Goal: Check status: Check status

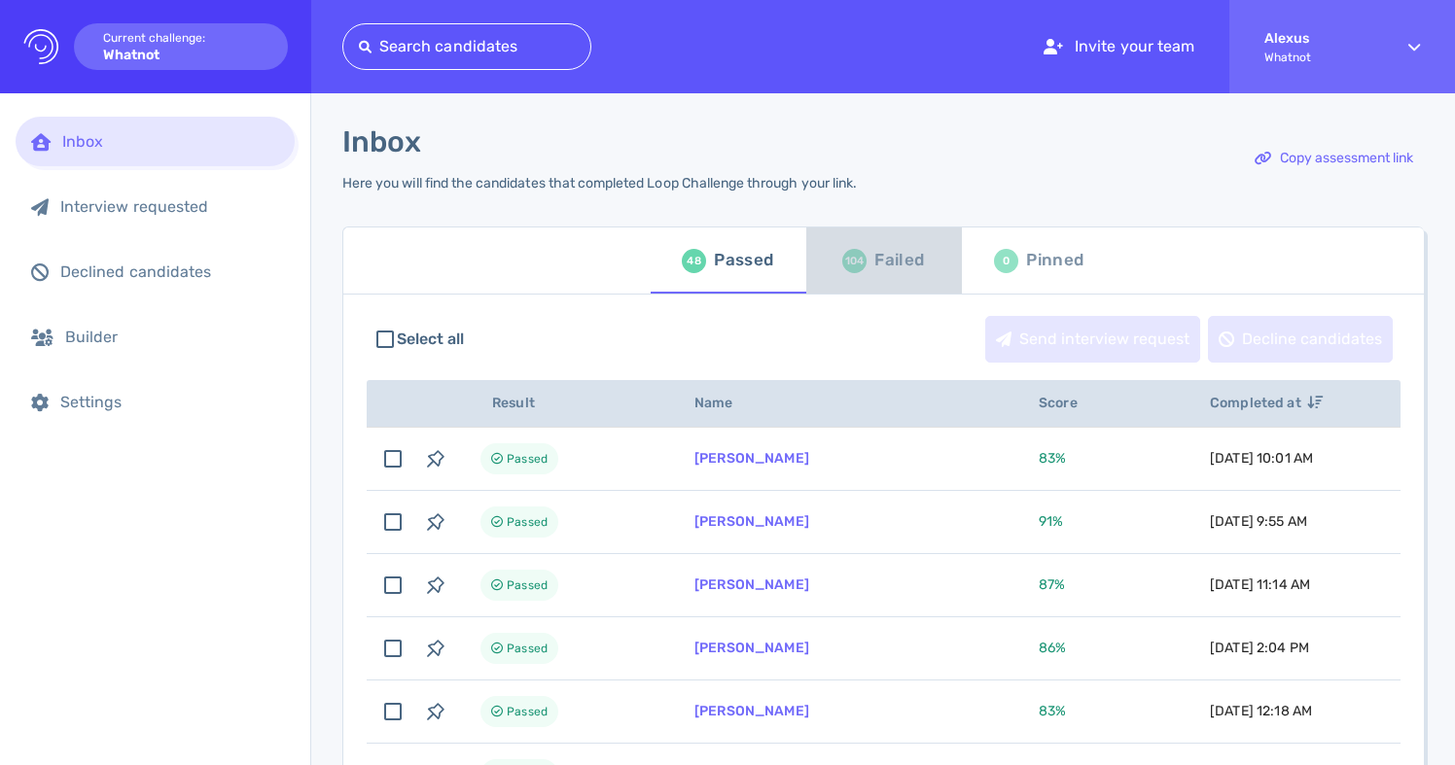
click at [868, 270] on div "104 Failed" at bounding box center [883, 260] width 82 height 54
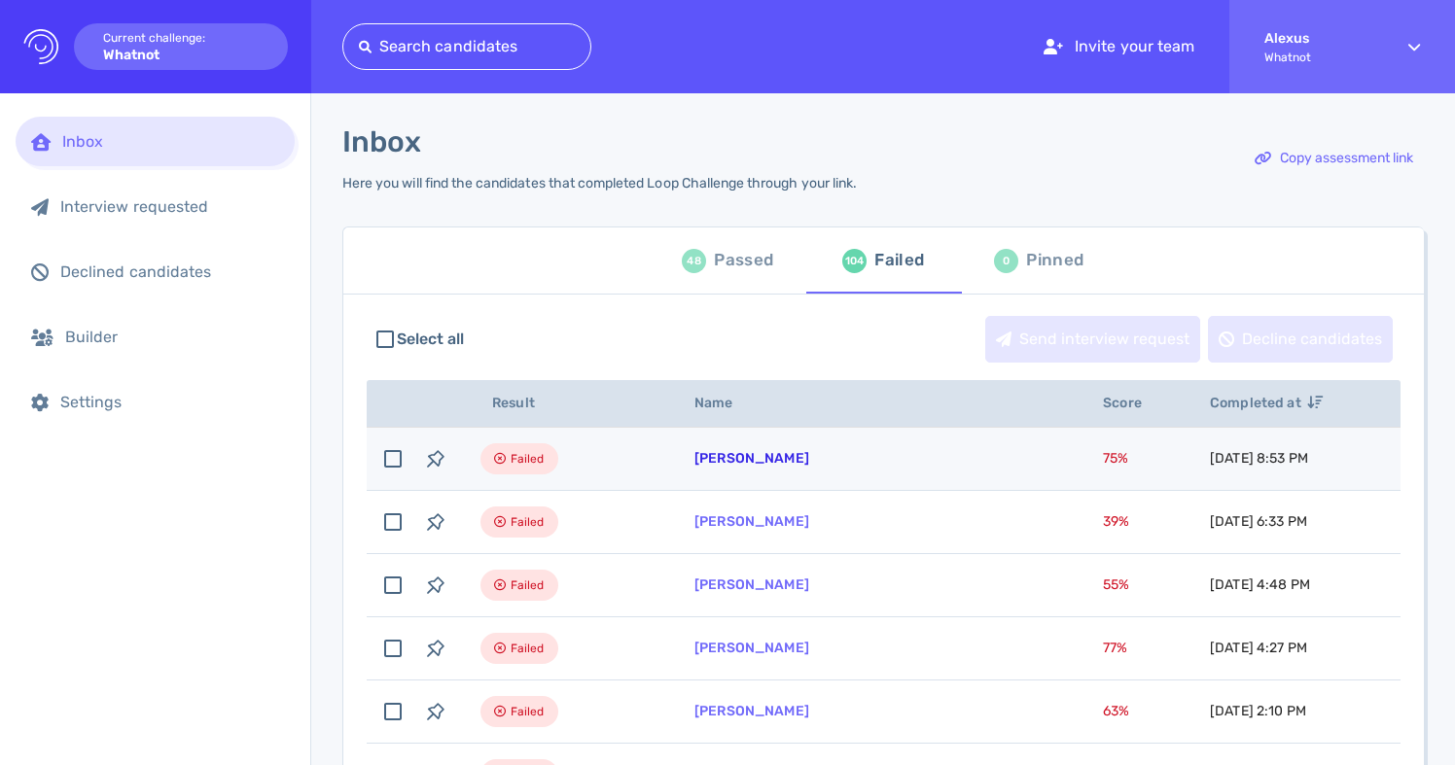
click at [745, 465] on link "[PERSON_NAME]" at bounding box center [751, 458] width 115 height 17
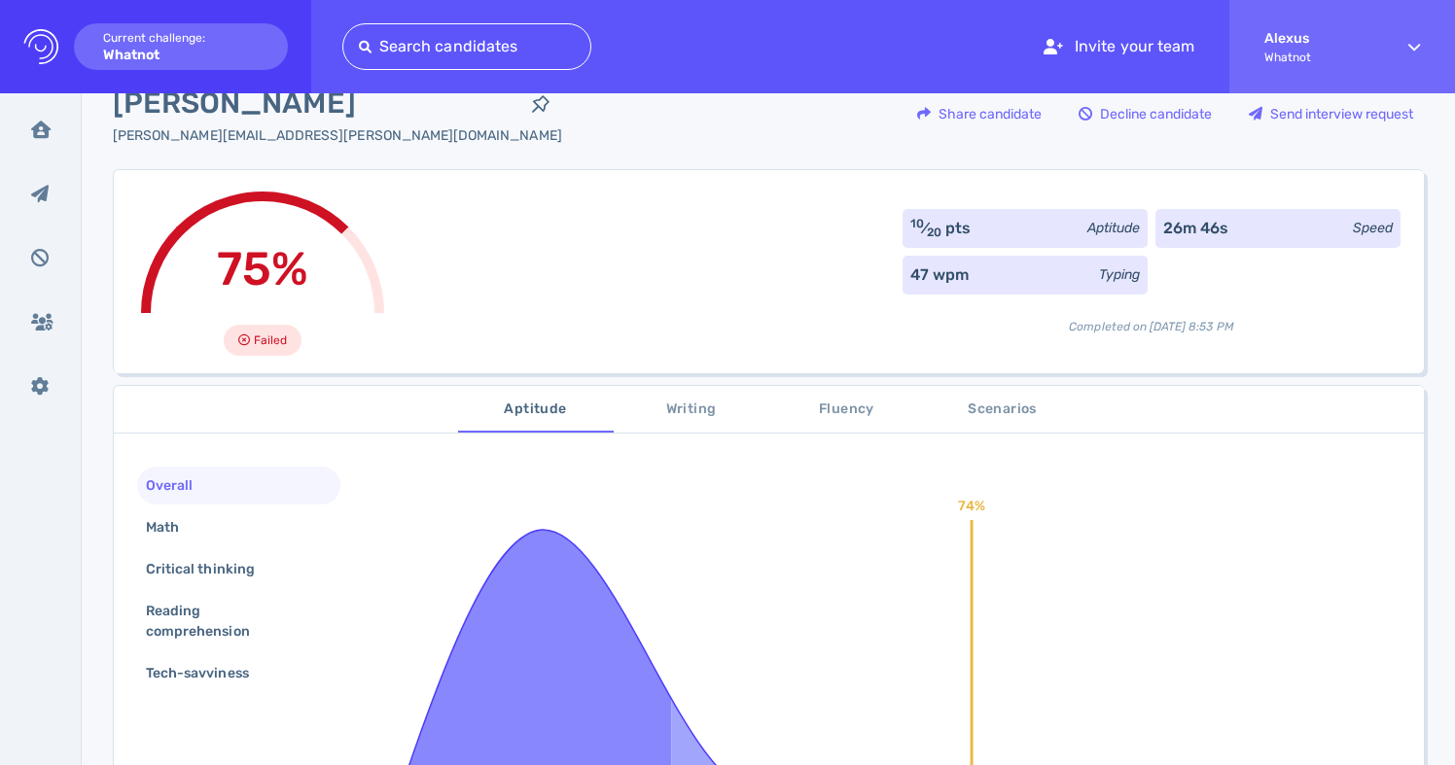
scroll to position [64, 0]
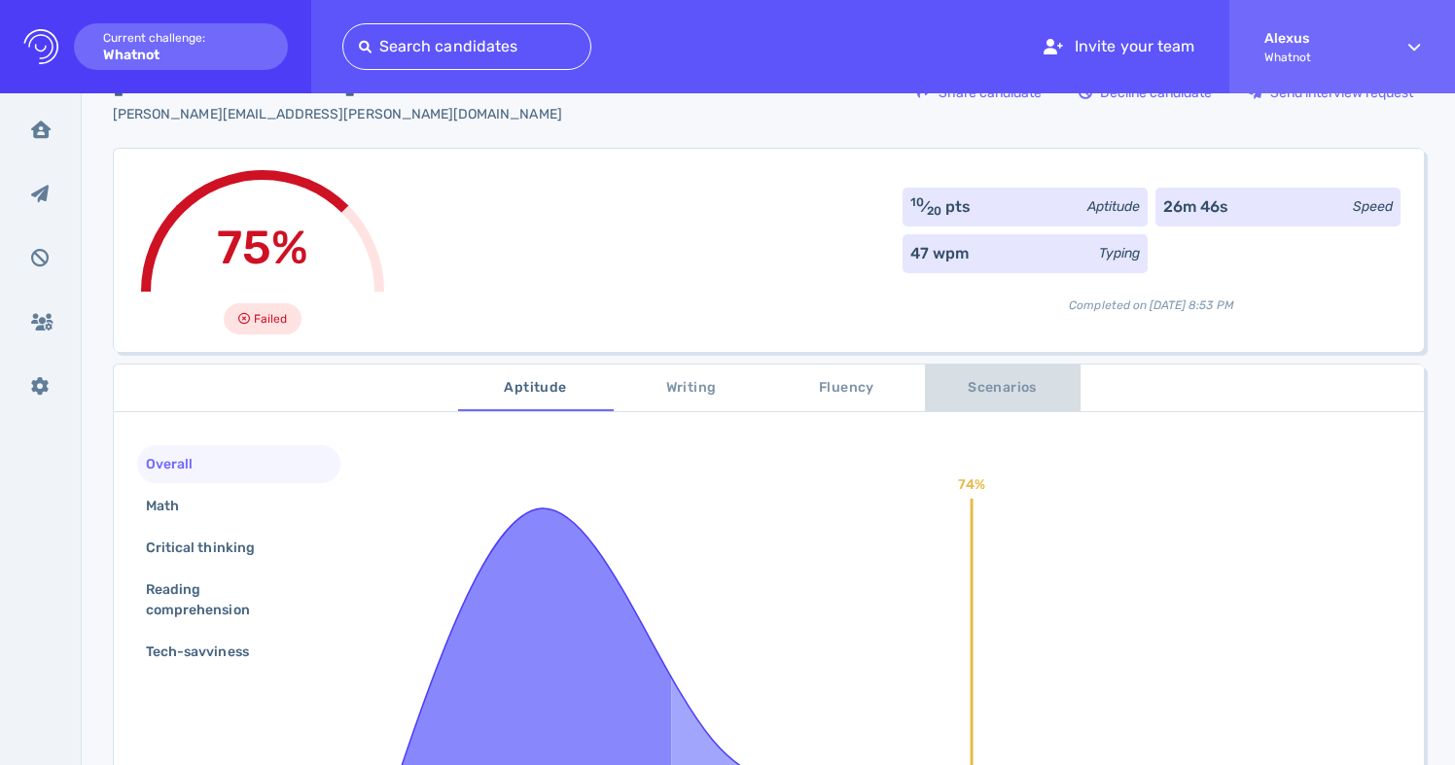
click at [994, 403] on button "Scenarios" at bounding box center [1003, 388] width 156 height 47
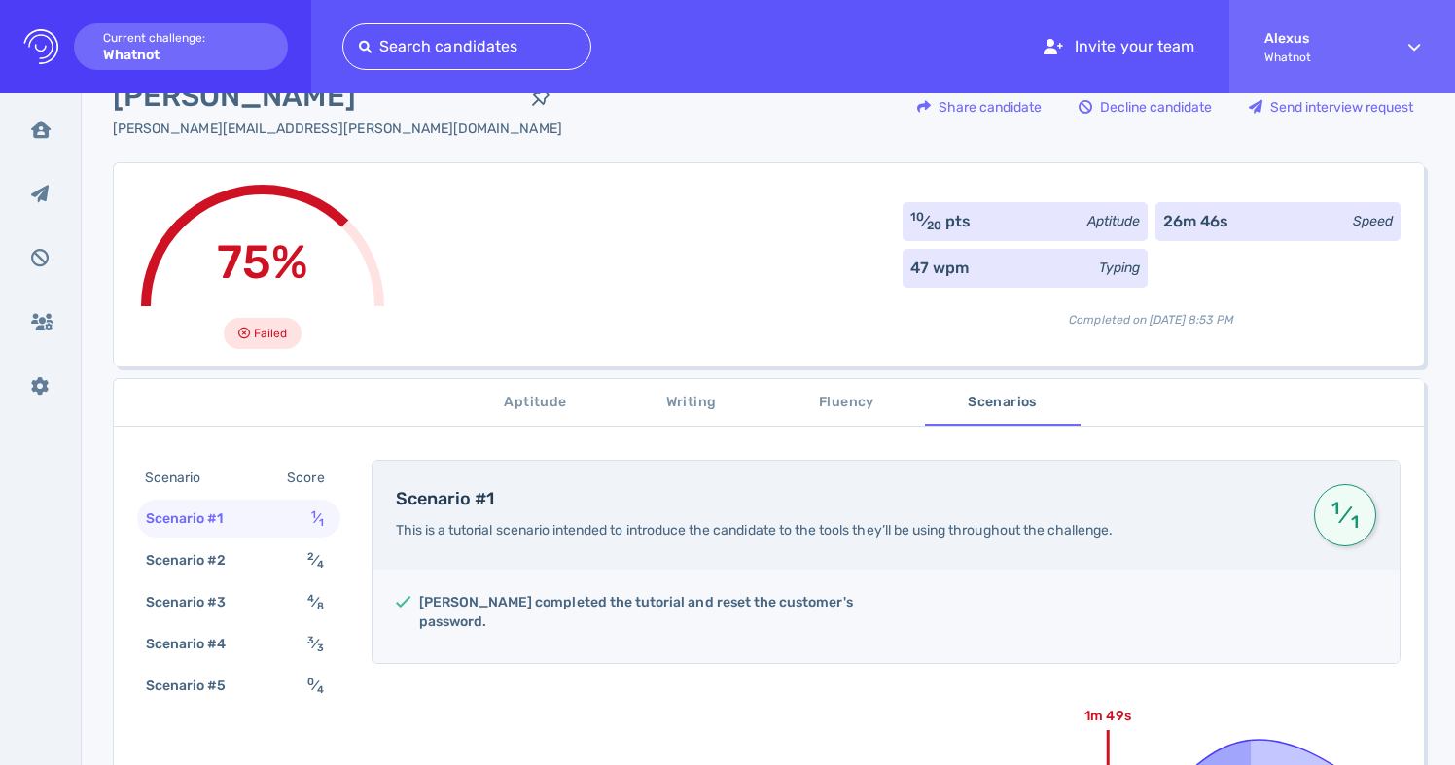
scroll to position [0, 0]
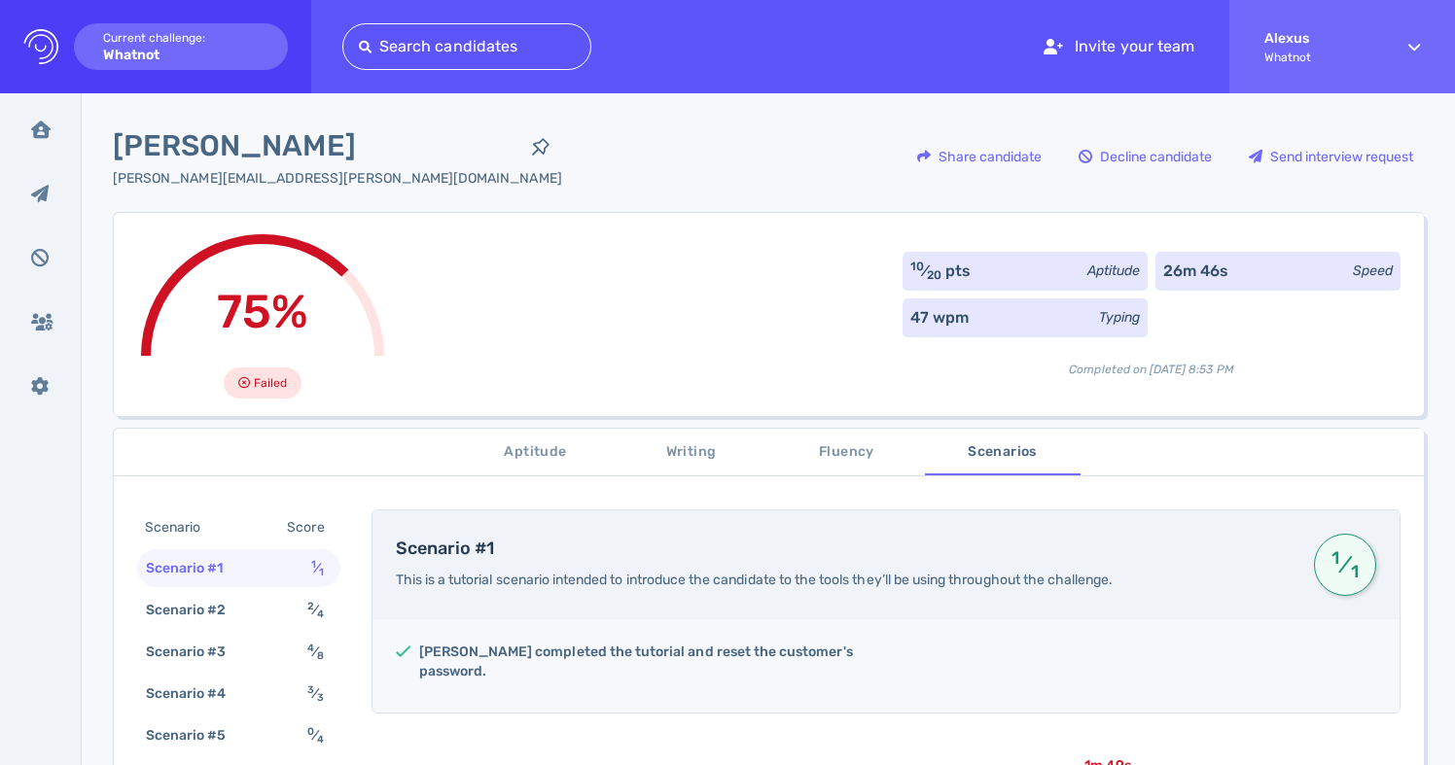
click at [707, 381] on div "75% Failed 10 ⁄ 20 pts Aptitude 26m 46s Speed 47 wpm Typing Completed on Septem…" at bounding box center [768, 314] width 1311 height 204
